Goal: Transaction & Acquisition: Purchase product/service

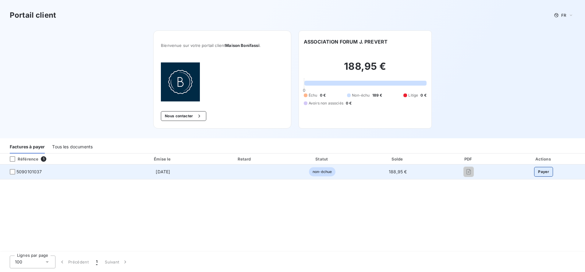
click at [546, 174] on button "Payer" at bounding box center [543, 172] width 19 height 10
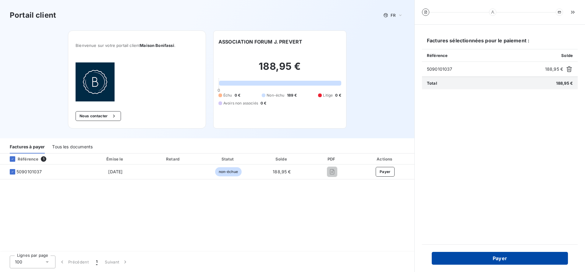
click at [501, 256] on button "Payer" at bounding box center [500, 258] width 136 height 13
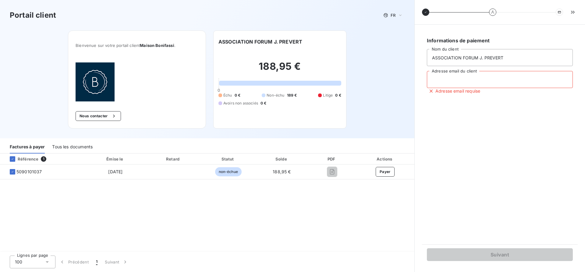
click at [481, 81] on input "Adresse email du client" at bounding box center [500, 79] width 146 height 17
type input "a"
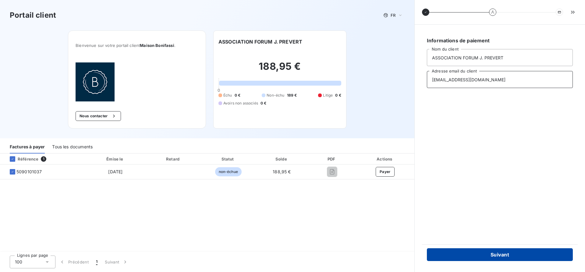
type input "compta@forumcarros.com"
click at [523, 253] on button "Suivant" at bounding box center [500, 254] width 146 height 13
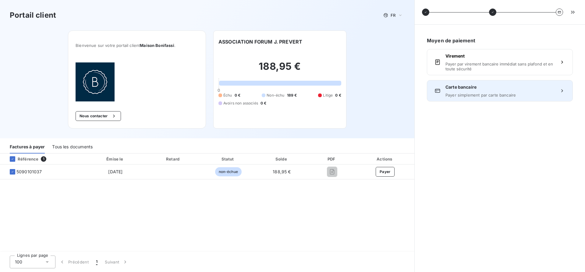
click at [496, 97] on div "Carte bancaire Payer simplement par carte bancaire" at bounding box center [500, 90] width 146 height 21
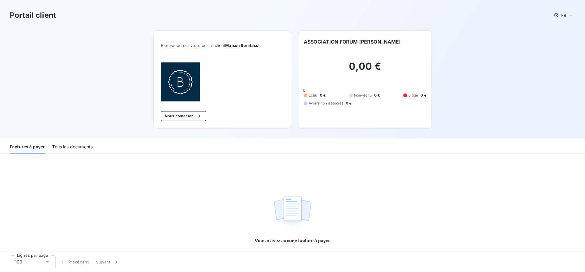
click at [67, 152] on div "Tous les documents" at bounding box center [72, 147] width 41 height 13
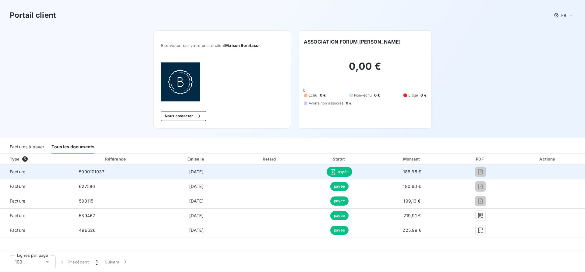
click at [337, 175] on span "payée" at bounding box center [340, 172] width 26 height 10
click at [340, 172] on span "payée" at bounding box center [340, 172] width 26 height 10
click at [213, 166] on td "[DATE]" at bounding box center [196, 171] width 77 height 15
